Goal: Check status: Check status

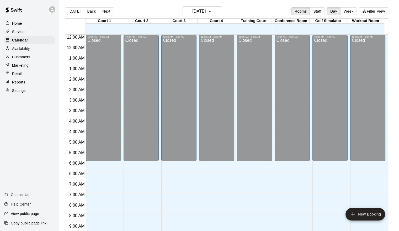
scroll to position [160, 0]
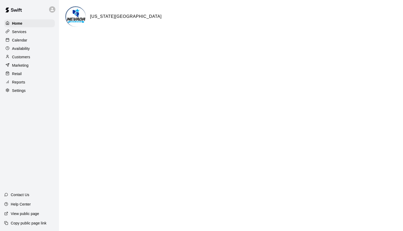
click at [39, 41] on div "Calendar" at bounding box center [29, 40] width 51 height 8
click at [29, 44] on div "Calendar" at bounding box center [29, 40] width 51 height 8
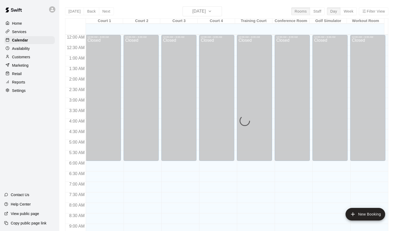
scroll to position [285, 0]
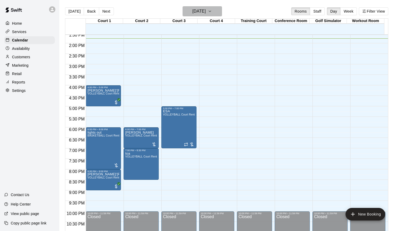
click at [212, 9] on icon "button" at bounding box center [210, 11] width 4 height 6
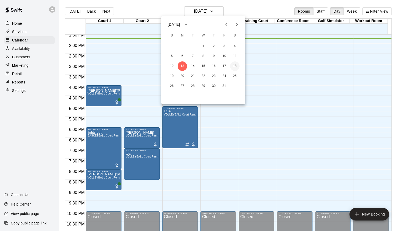
click at [236, 66] on button "18" at bounding box center [234, 65] width 9 height 9
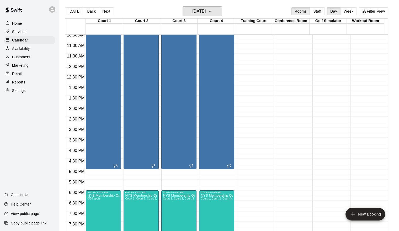
scroll to position [233, 0]
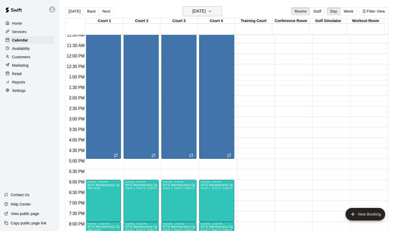
click at [212, 12] on icon "button" at bounding box center [210, 11] width 4 height 6
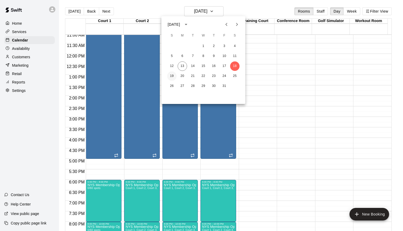
click at [174, 77] on button "19" at bounding box center [171, 75] width 9 height 9
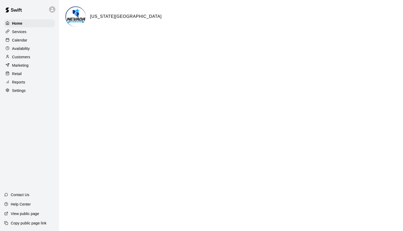
click at [22, 42] on p "Calendar" at bounding box center [19, 39] width 15 height 5
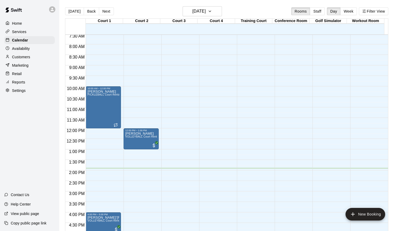
scroll to position [154, 0]
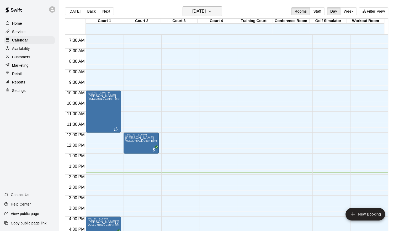
click at [219, 15] on button "[DATE]" at bounding box center [201, 11] width 39 height 10
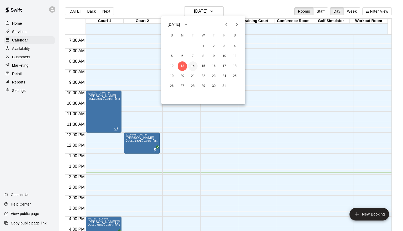
click at [193, 66] on button "14" at bounding box center [192, 65] width 9 height 9
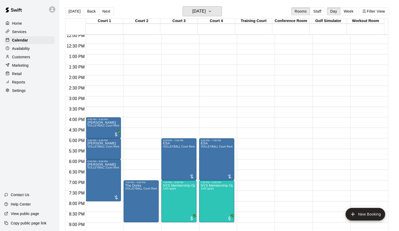
scroll to position [259, 0]
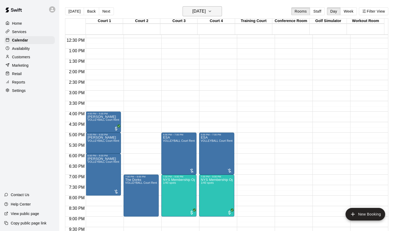
click at [205, 9] on h6 "Tuesday Oct 14" at bounding box center [198, 11] width 13 height 7
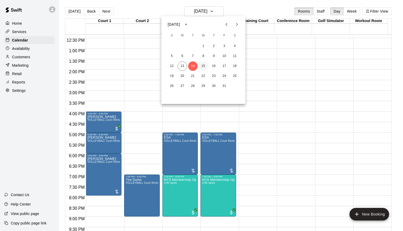
click at [204, 66] on button "15" at bounding box center [202, 65] width 9 height 9
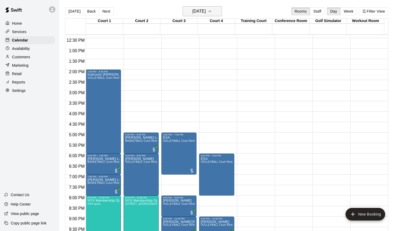
click at [211, 11] on icon "button" at bounding box center [210, 11] width 2 height 1
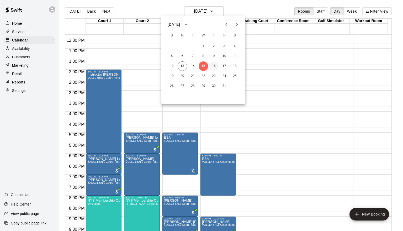
click at [215, 65] on button "16" at bounding box center [213, 65] width 9 height 9
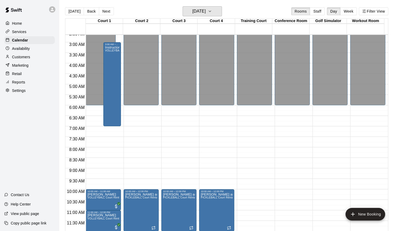
scroll to position [39, 0]
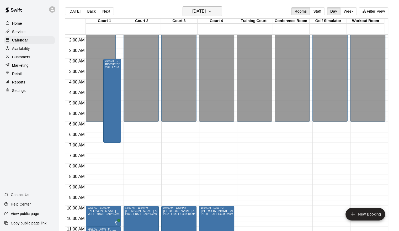
click at [205, 8] on h6 "Thursday Oct 16" at bounding box center [198, 11] width 13 height 7
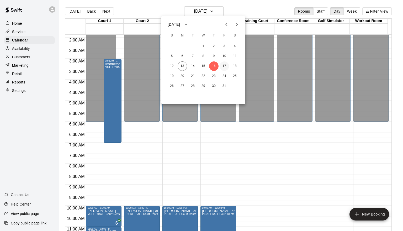
click at [225, 65] on button "17" at bounding box center [223, 65] width 9 height 9
